Goal: Task Accomplishment & Management: Manage account settings

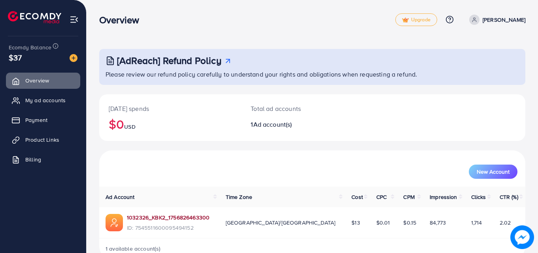
click at [147, 217] on link "1032326_KBK2_1756826463300" at bounding box center [168, 218] width 83 height 8
click at [56, 136] on span "Product Links" at bounding box center [44, 140] width 34 height 8
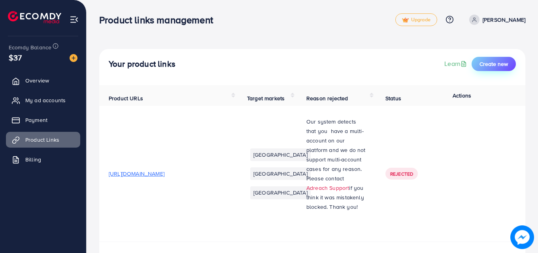
click at [486, 61] on span "Create new" at bounding box center [494, 64] width 28 height 8
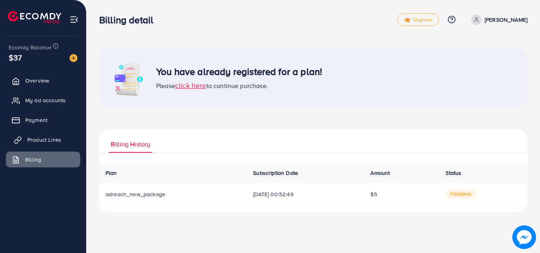
click at [46, 137] on span "Product Links" at bounding box center [44, 140] width 34 height 8
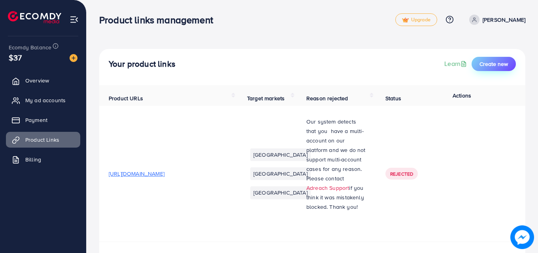
click at [492, 59] on button "Create new" at bounding box center [494, 64] width 44 height 14
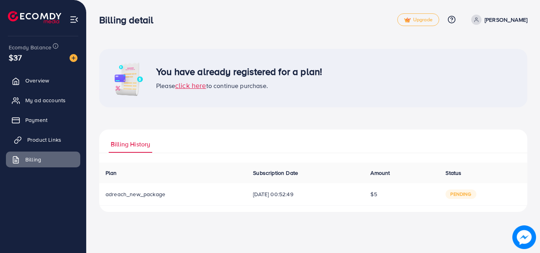
click at [54, 142] on span "Product Links" at bounding box center [44, 140] width 34 height 8
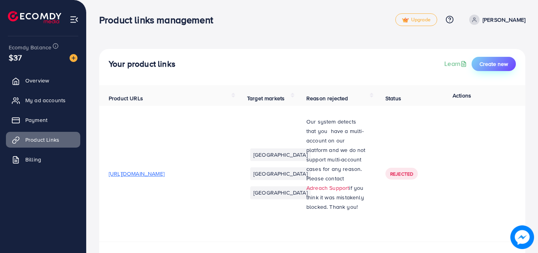
click at [486, 65] on span "Create new" at bounding box center [494, 64] width 28 height 8
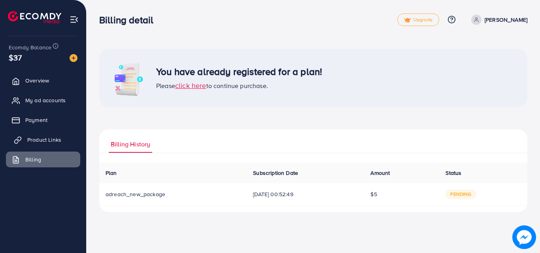
click at [43, 143] on span "Product Links" at bounding box center [44, 140] width 34 height 8
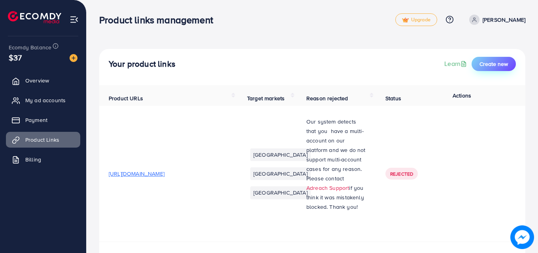
click at [487, 66] on span "Create new" at bounding box center [494, 64] width 28 height 8
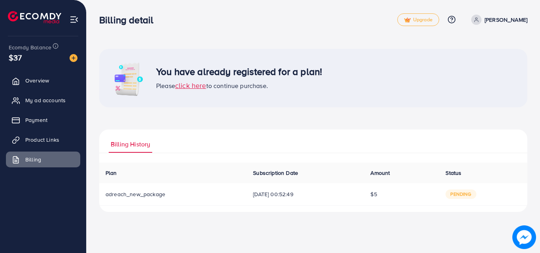
click at [189, 87] on span "click here" at bounding box center [190, 86] width 31 height 10
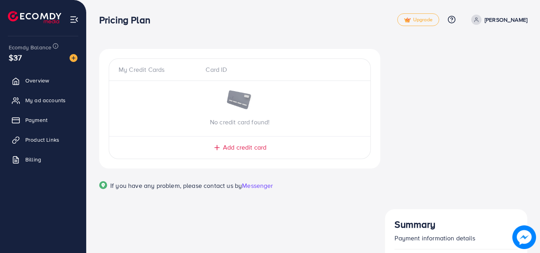
click at [238, 103] on img at bounding box center [240, 101] width 28 height 21
click at [271, 210] on div "My Credit Cards Card ID No credit card found! Add credit card Email Card Number…" at bounding box center [240, 129] width 294 height 161
click at [265, 146] on span "Add credit card" at bounding box center [244, 147] width 43 height 9
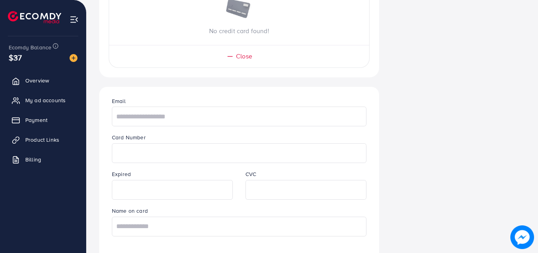
scroll to position [93, 0]
click at [181, 117] on input "text" at bounding box center [239, 115] width 255 height 20
type input "**********"
click at [210, 222] on input "text" at bounding box center [239, 226] width 255 height 20
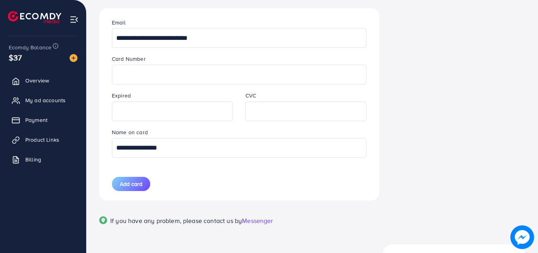
scroll to position [168, 0]
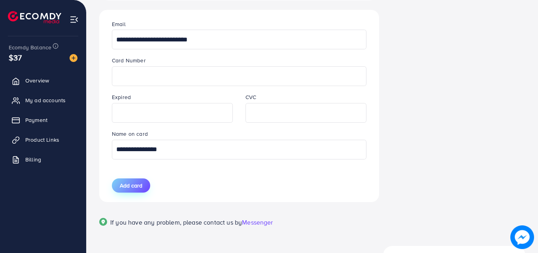
type input "**********"
click at [140, 186] on span "Add card" at bounding box center [131, 186] width 23 height 8
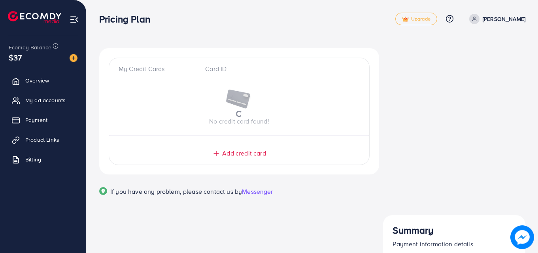
scroll to position [0, 0]
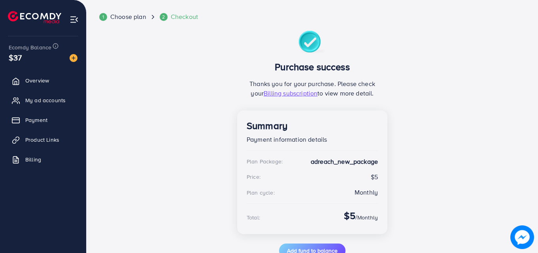
scroll to position [45, 0]
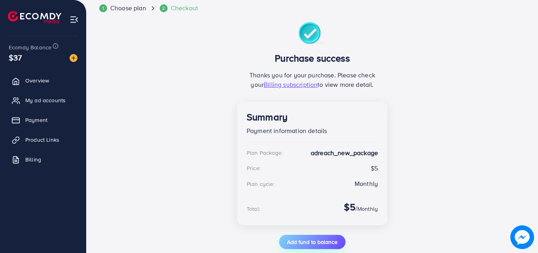
click at [319, 238] on span "Add fund to balance" at bounding box center [312, 242] width 51 height 8
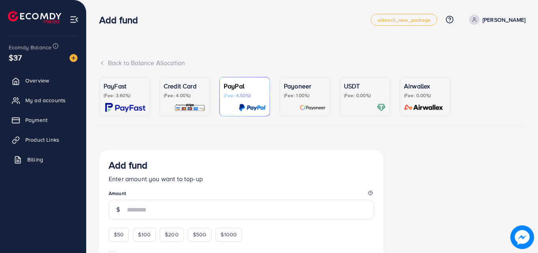
click at [34, 159] on span "Billing" at bounding box center [35, 160] width 16 height 8
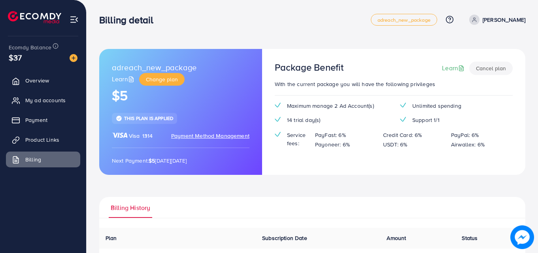
scroll to position [37, 0]
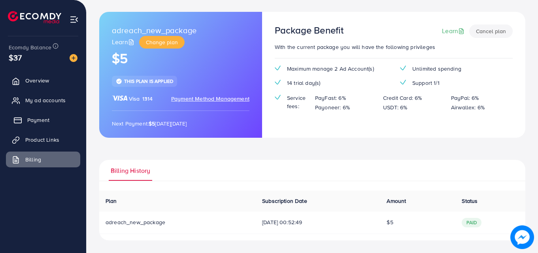
click at [41, 116] on link "Payment" at bounding box center [43, 120] width 74 height 16
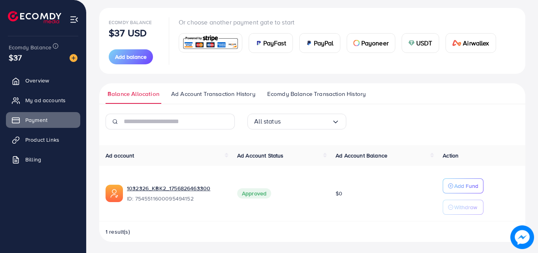
scroll to position [88, 0]
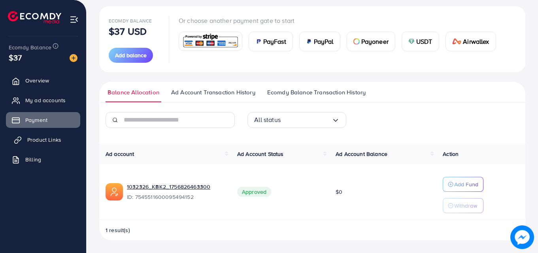
click at [36, 143] on span "Product Links" at bounding box center [44, 140] width 34 height 8
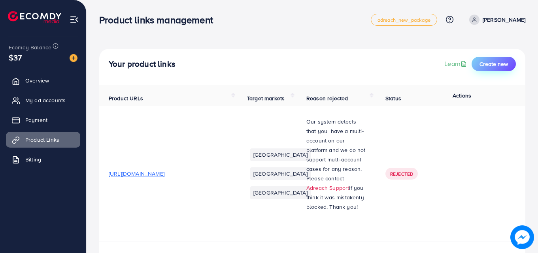
click at [492, 69] on button "Create new" at bounding box center [494, 64] width 44 height 14
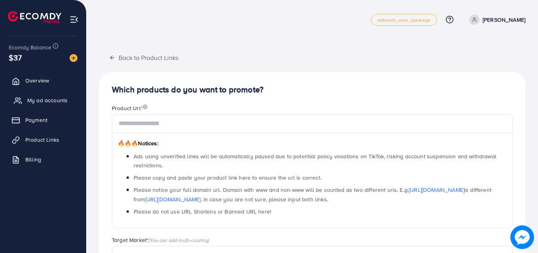
click at [43, 103] on span "My ad accounts" at bounding box center [47, 100] width 40 height 8
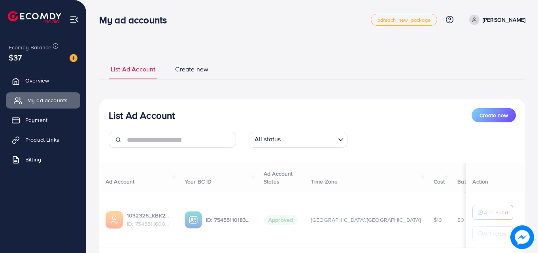
click at [43, 103] on span "My ad accounts" at bounding box center [47, 100] width 40 height 8
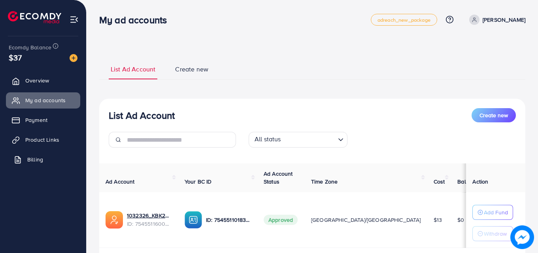
click at [37, 161] on span "Billing" at bounding box center [35, 160] width 16 height 8
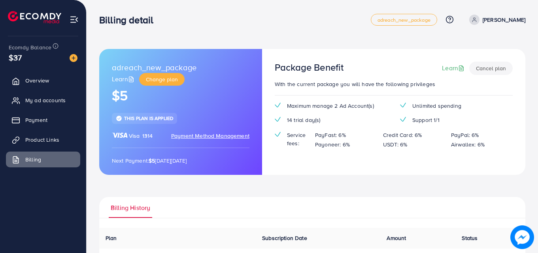
click at [212, 137] on span "Payment Method Management" at bounding box center [210, 136] width 78 height 8
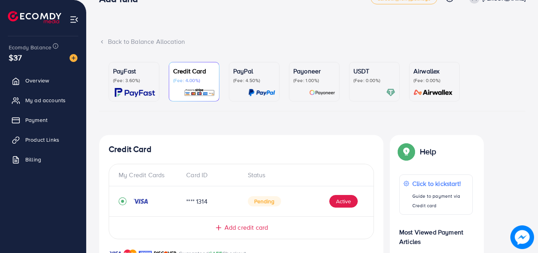
scroll to position [25, 0]
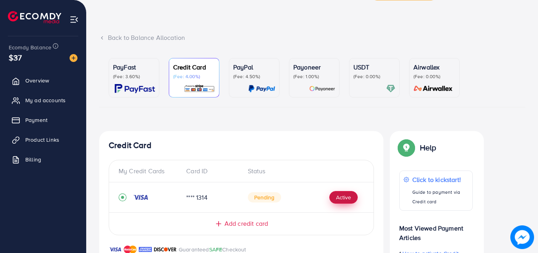
click at [344, 200] on button "Active" at bounding box center [343, 197] width 28 height 13
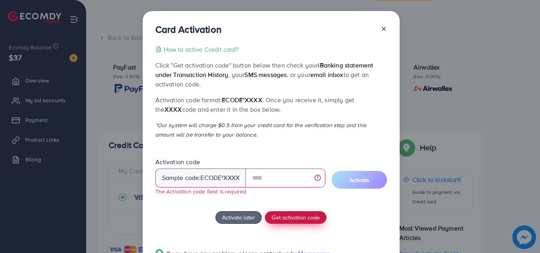
click at [306, 213] on button "Get activation code" at bounding box center [296, 218] width 62 height 13
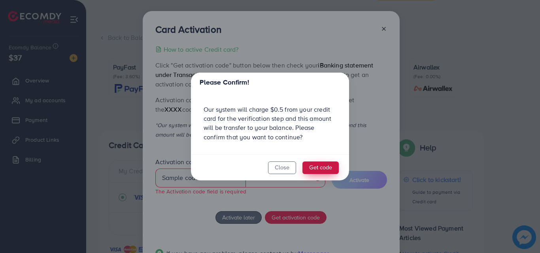
click at [315, 168] on button "Get code" at bounding box center [321, 168] width 36 height 13
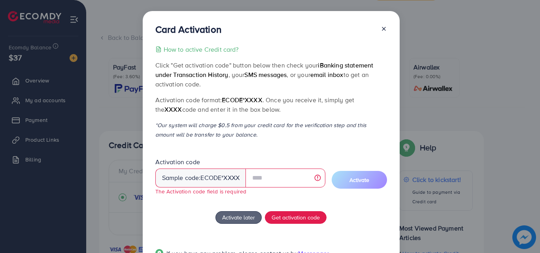
click at [384, 28] on icon at bounding box center [384, 29] width 6 height 6
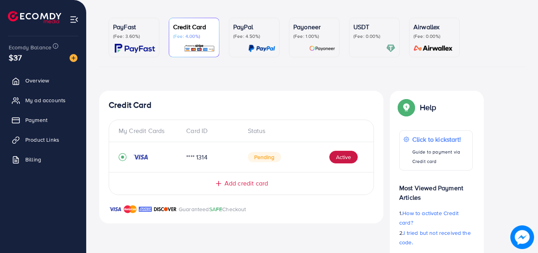
scroll to position [0, 0]
